Goal: Transaction & Acquisition: Purchase product/service

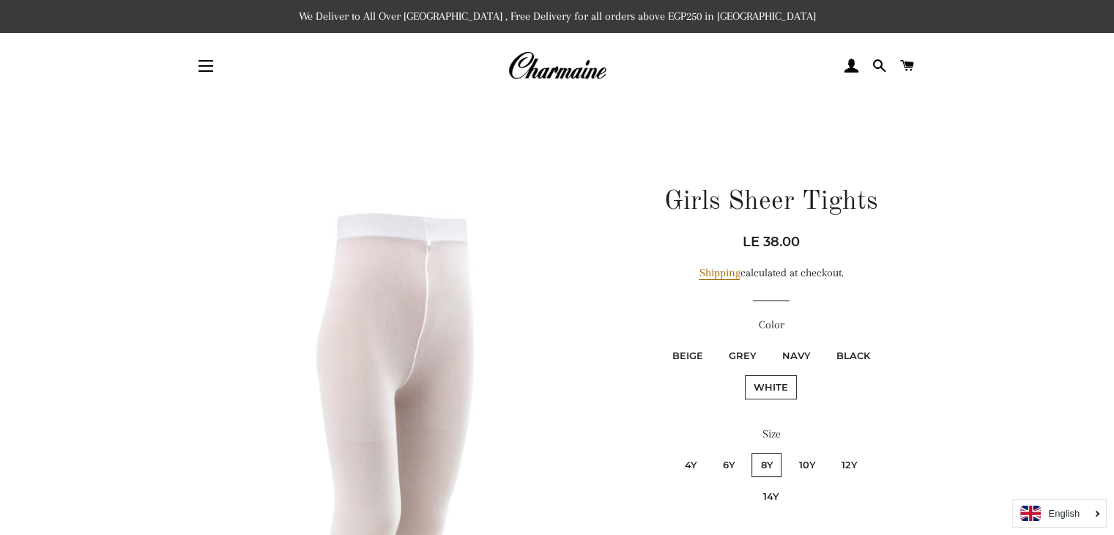
click at [742, 357] on label "Grey" at bounding box center [741, 355] width 45 height 24
click at [718, 342] on input "Grey" at bounding box center [717, 341] width 1 height 1
radio input "true"
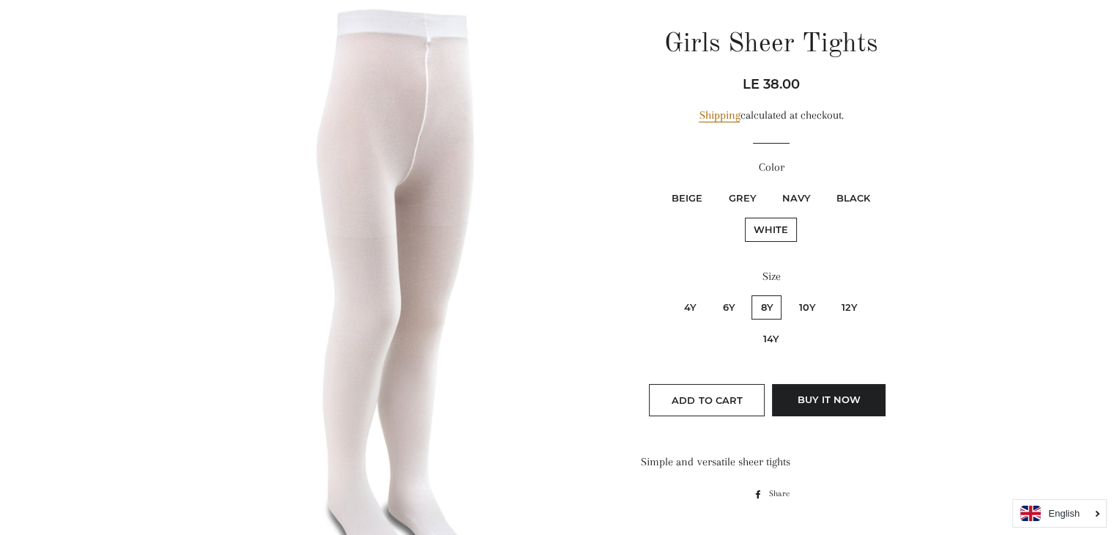
scroll to position [165, 0]
